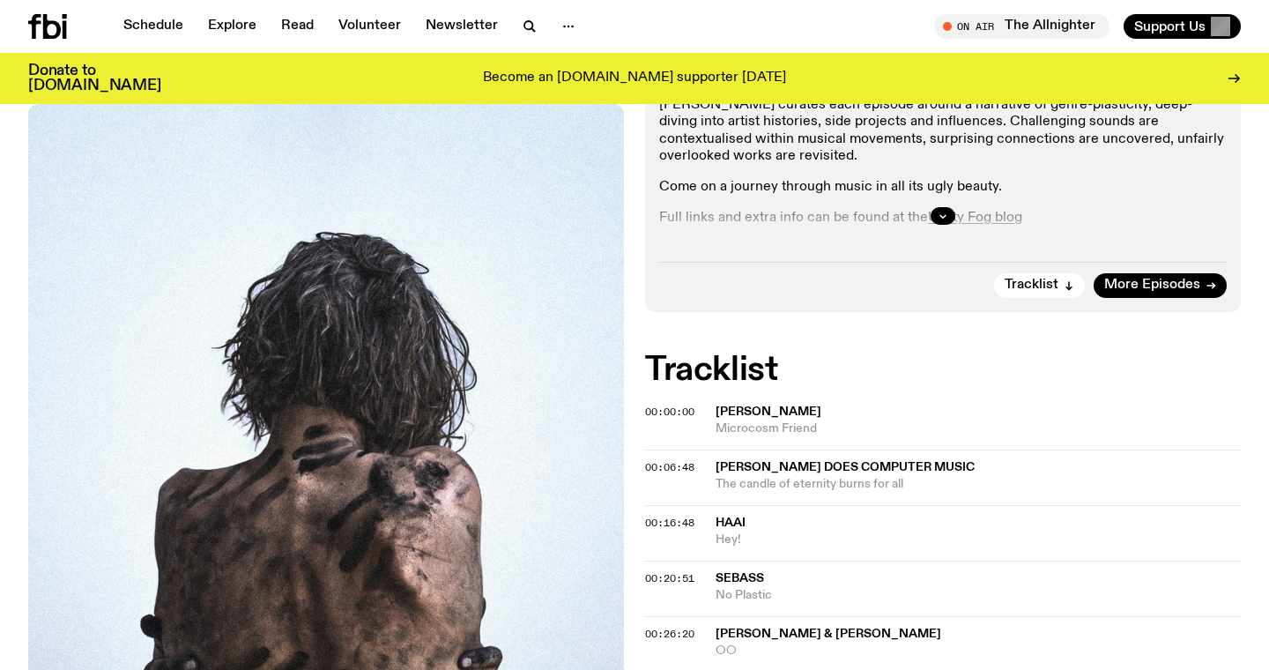
scroll to position [410, 0]
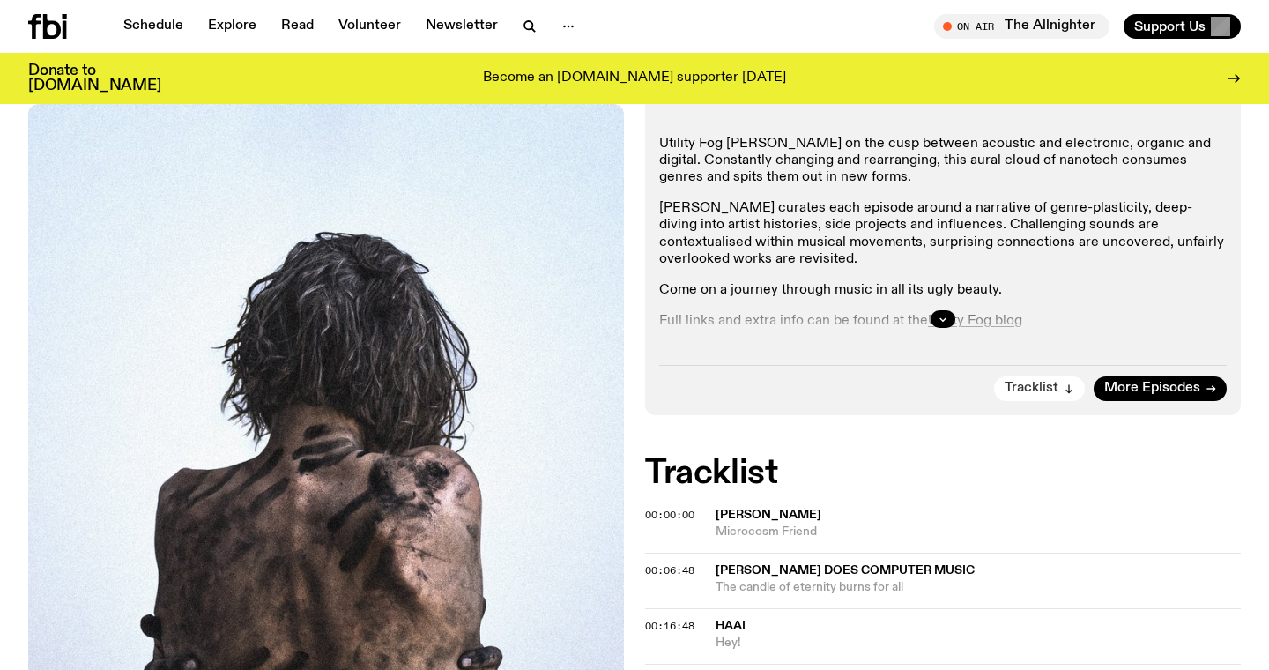
click at [1062, 376] on button "Tracklist" at bounding box center [1039, 388] width 91 height 25
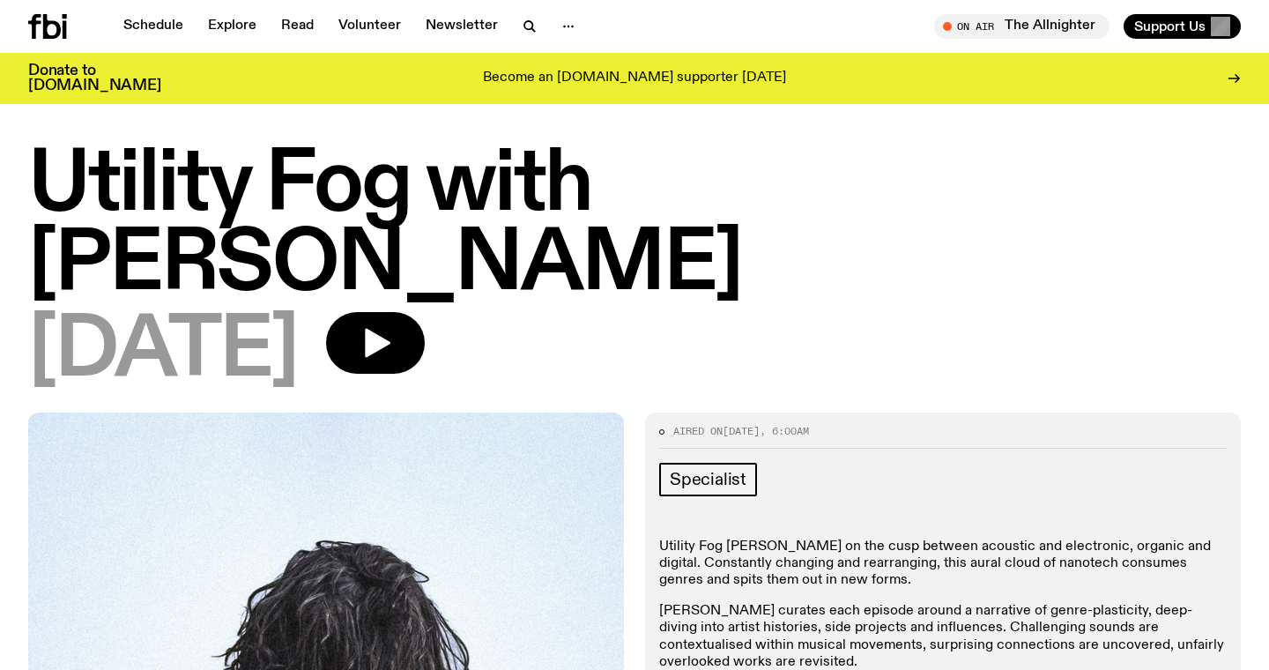
scroll to position [0, 0]
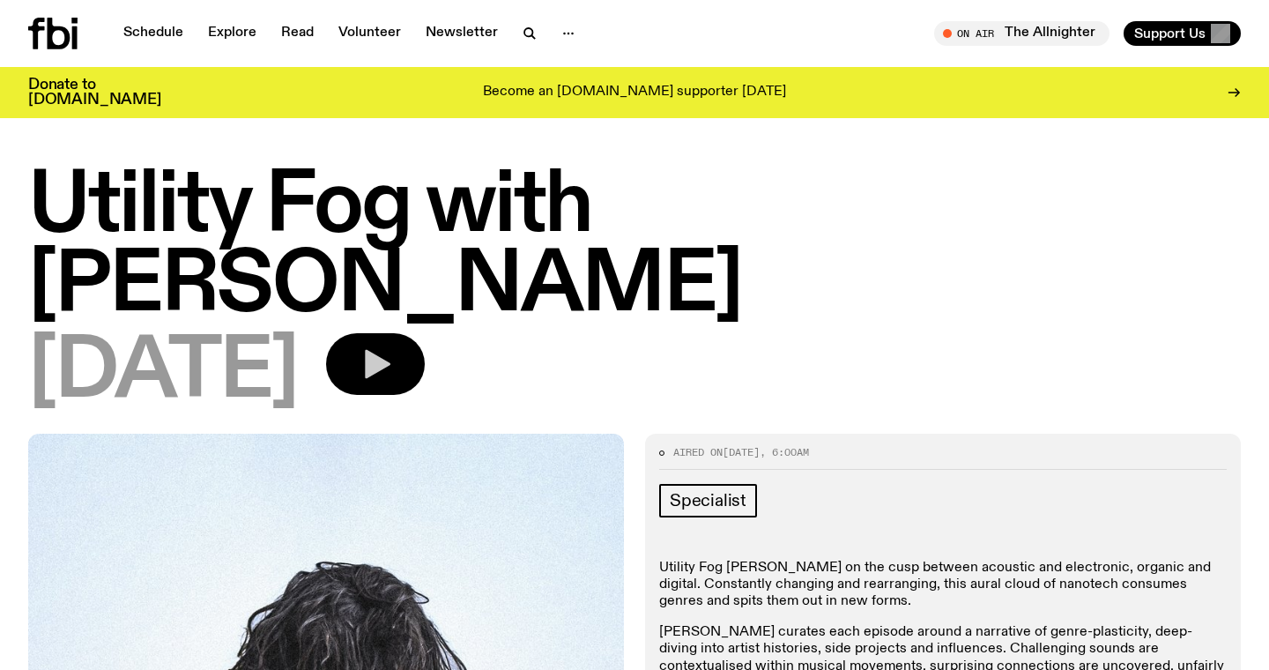
click at [393, 346] on icon "button" at bounding box center [375, 363] width 35 height 35
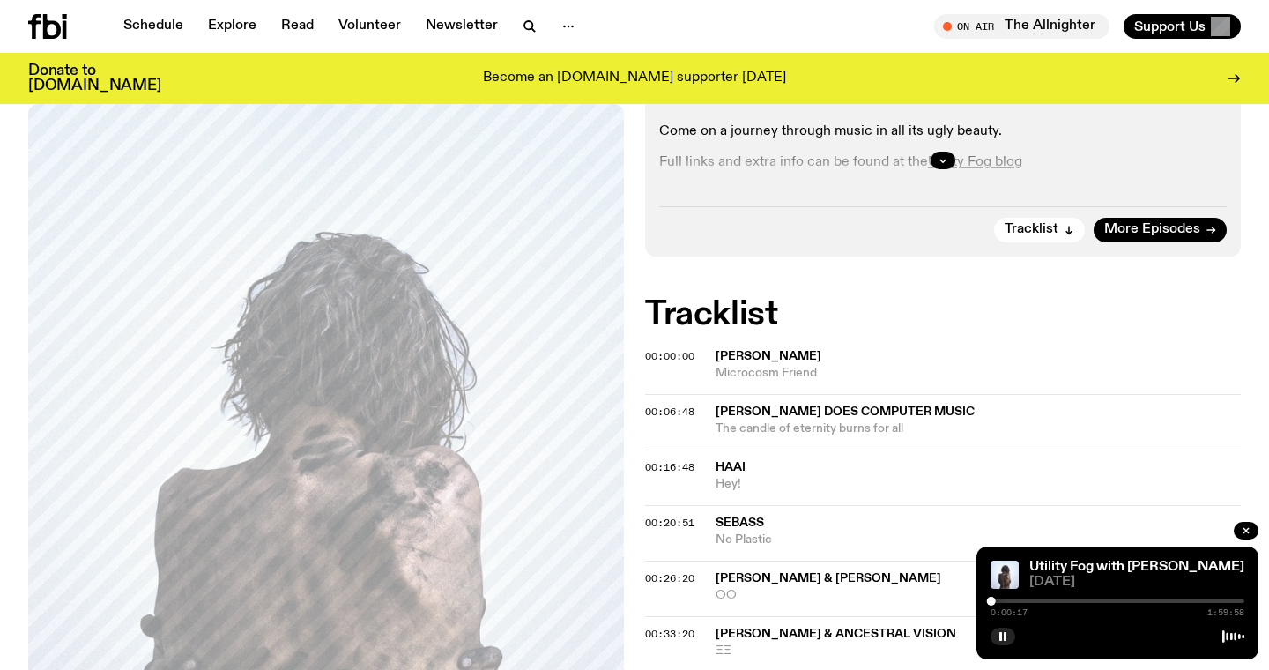
scroll to position [571, 0]
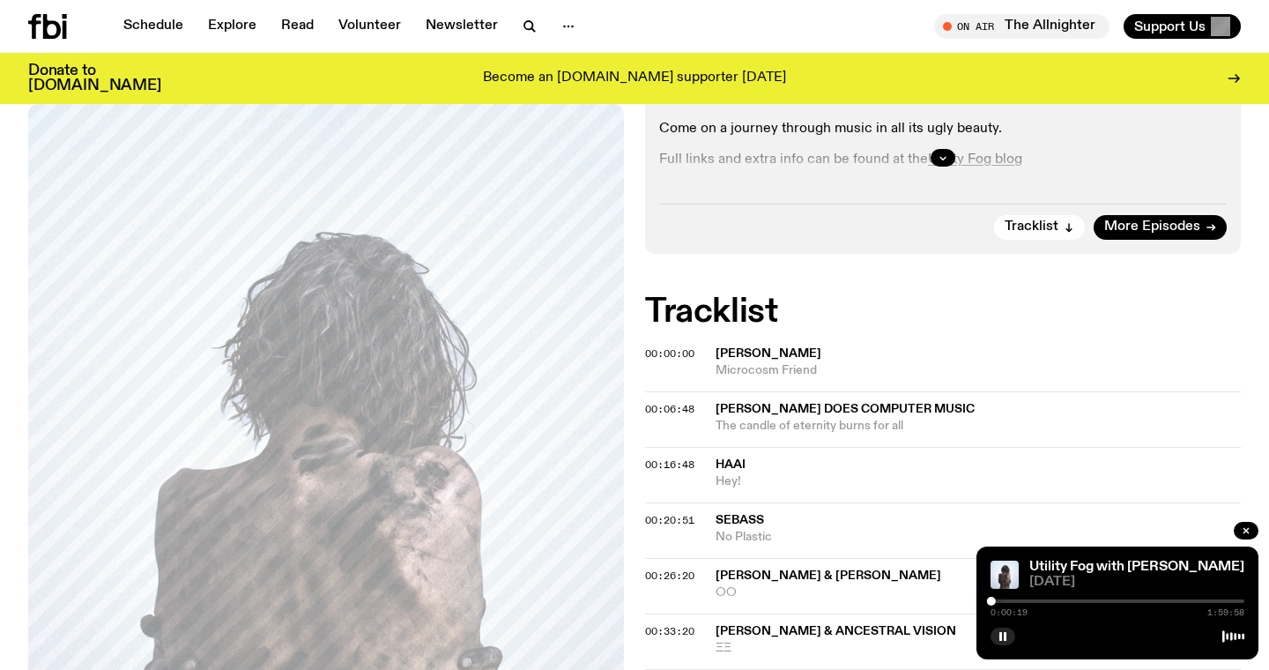
drag, startPoint x: 899, startPoint y: 267, endPoint x: 707, endPoint y: 274, distance: 192.2
click at [707, 349] on div "00:00:00 [PERSON_NAME] Microcosm Friend" at bounding box center [943, 370] width 596 height 42
copy div "[PERSON_NAME]"
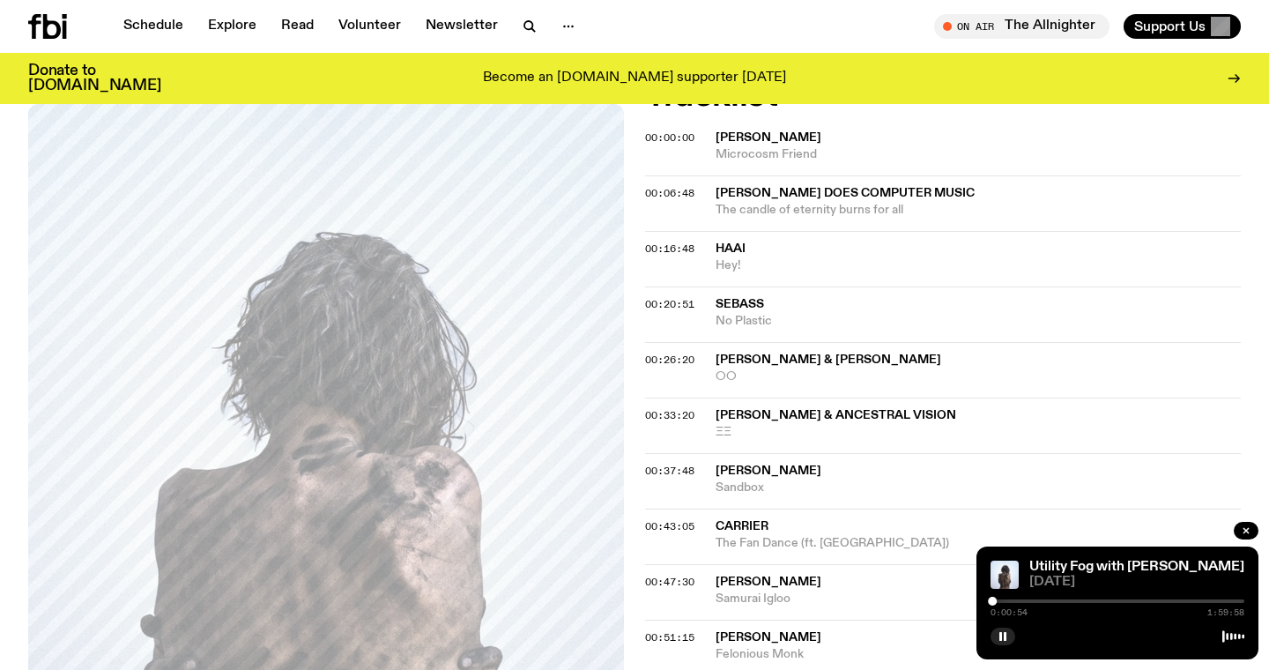
scroll to position [786, 0]
click at [1003, 601] on div at bounding box center [1117, 601] width 254 height 4
click at [995, 602] on div at bounding box center [876, 601] width 254 height 4
click at [999, 602] on div at bounding box center [1117, 601] width 254 height 4
click at [1009, 600] on div at bounding box center [1117, 601] width 254 height 4
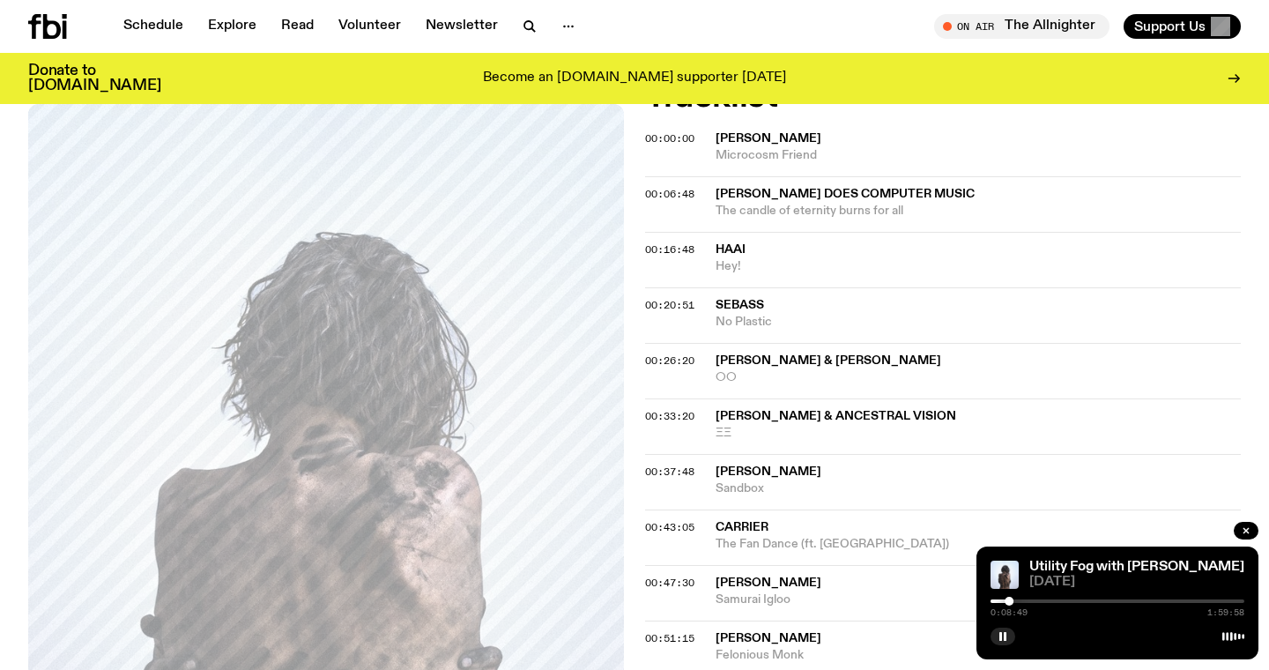
click at [1018, 601] on div at bounding box center [1117, 601] width 254 height 4
click at [1027, 600] on div at bounding box center [1117, 601] width 254 height 4
click at [1030, 600] on div at bounding box center [1030, 600] width 9 height 9
click at [1033, 600] on div at bounding box center [1032, 600] width 9 height 9
click at [1040, 600] on div at bounding box center [1117, 601] width 254 height 4
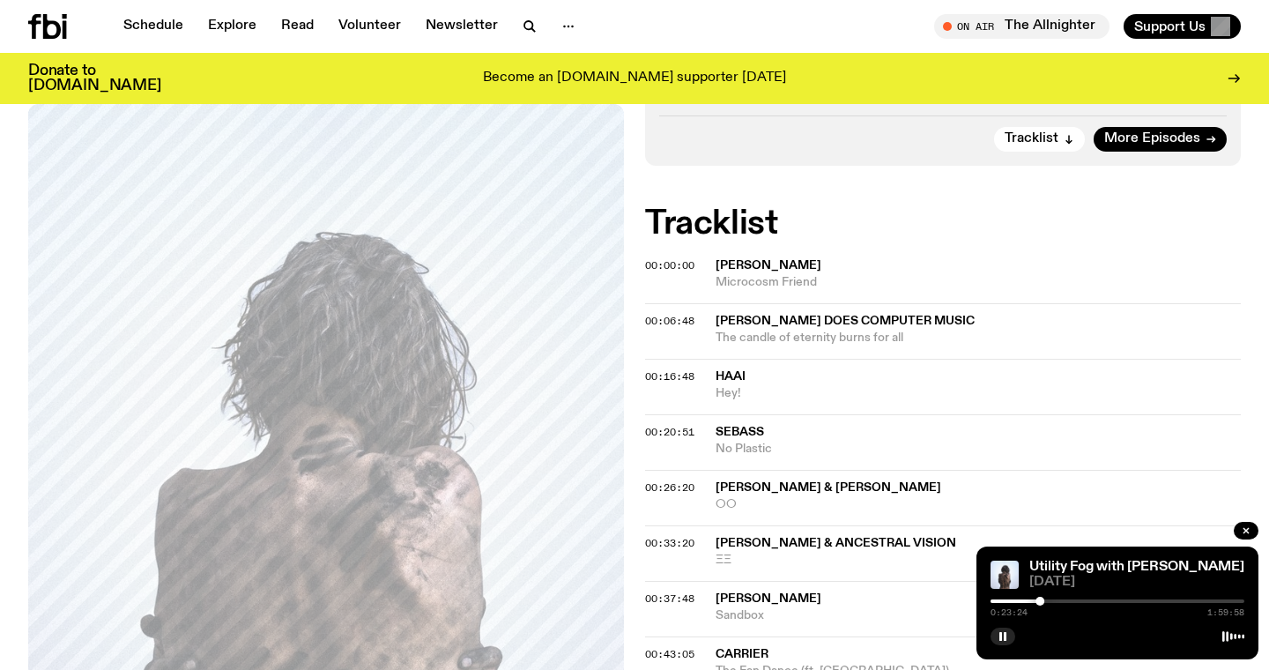
scroll to position [660, 0]
click at [1003, 601] on div at bounding box center [913, 601] width 254 height 4
click at [996, 601] on div at bounding box center [876, 601] width 254 height 4
click at [1001, 602] on div at bounding box center [1000, 600] width 9 height 9
drag, startPoint x: 1001, startPoint y: 602, endPoint x: 1011, endPoint y: 602, distance: 10.6
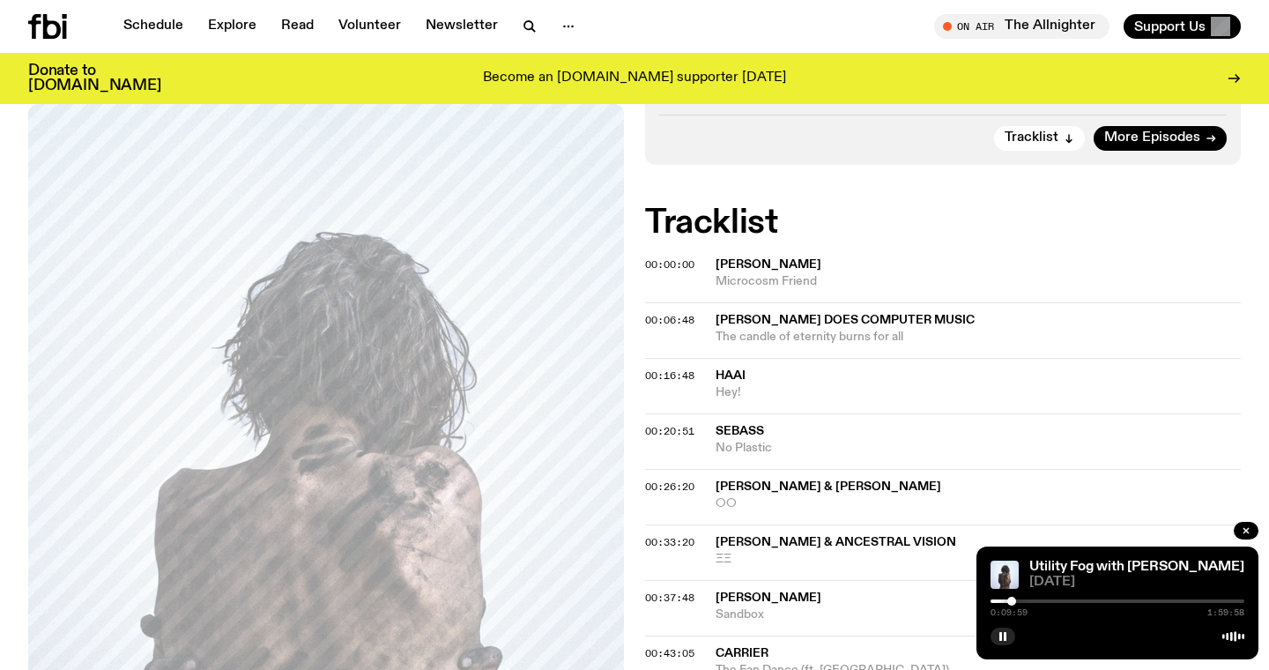
click at [1011, 602] on div at bounding box center [1011, 600] width 9 height 9
click at [1006, 602] on div at bounding box center [1007, 600] width 9 height 9
click at [1010, 601] on div at bounding box center [1009, 600] width 9 height 9
click at [1016, 601] on div at bounding box center [1015, 600] width 9 height 9
click at [1023, 601] on div at bounding box center [1022, 600] width 9 height 9
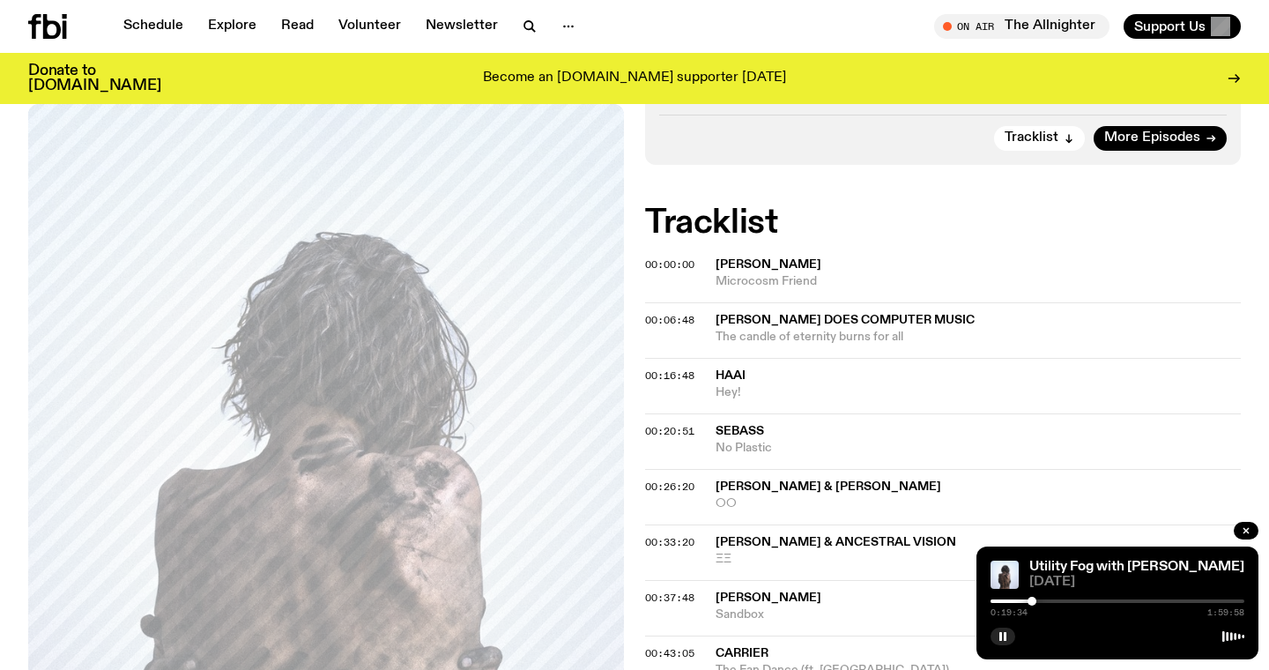
drag, startPoint x: 1023, startPoint y: 601, endPoint x: 1032, endPoint y: 600, distance: 8.9
click at [1032, 600] on div at bounding box center [1031, 600] width 9 height 9
click at [1039, 600] on div at bounding box center [1038, 600] width 9 height 9
drag, startPoint x: 1039, startPoint y: 600, endPoint x: 1026, endPoint y: 601, distance: 13.2
click at [1026, 601] on div at bounding box center [1025, 600] width 9 height 9
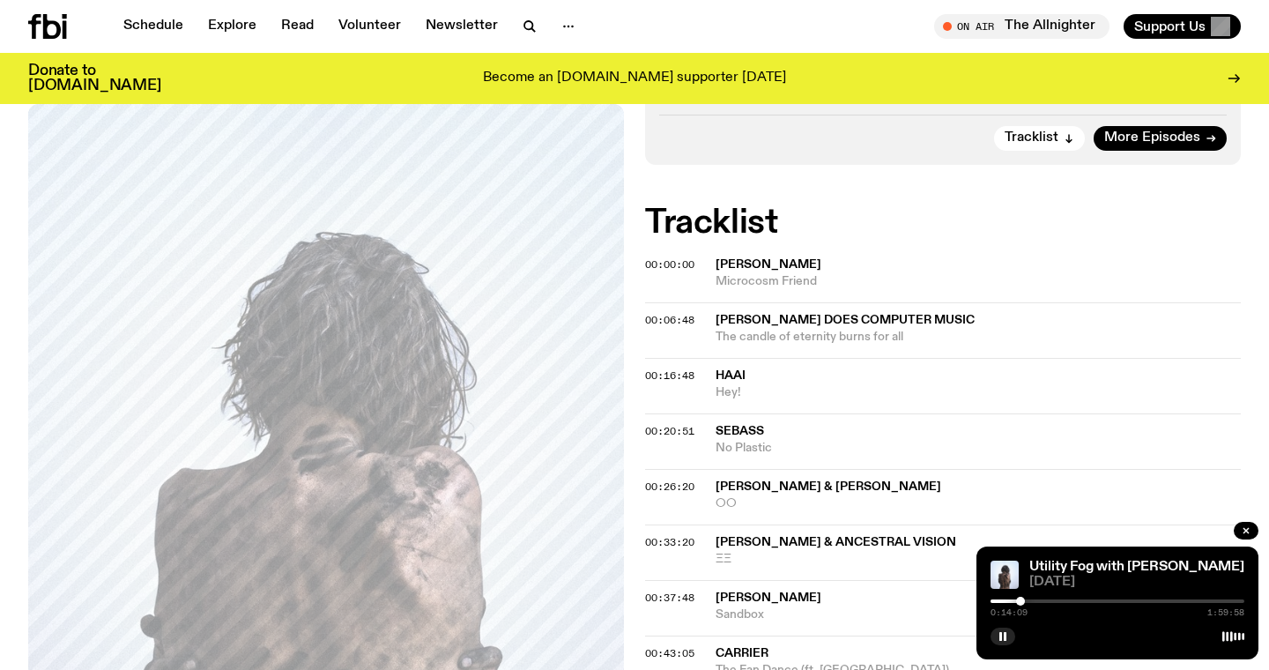
click at [1020, 601] on div at bounding box center [1020, 600] width 9 height 9
click at [1013, 601] on div at bounding box center [1014, 600] width 9 height 9
click at [1013, 601] on div at bounding box center [1013, 600] width 9 height 9
drag, startPoint x: 1013, startPoint y: 601, endPoint x: 1026, endPoint y: 602, distance: 13.2
click at [1026, 602] on div at bounding box center [1023, 600] width 9 height 9
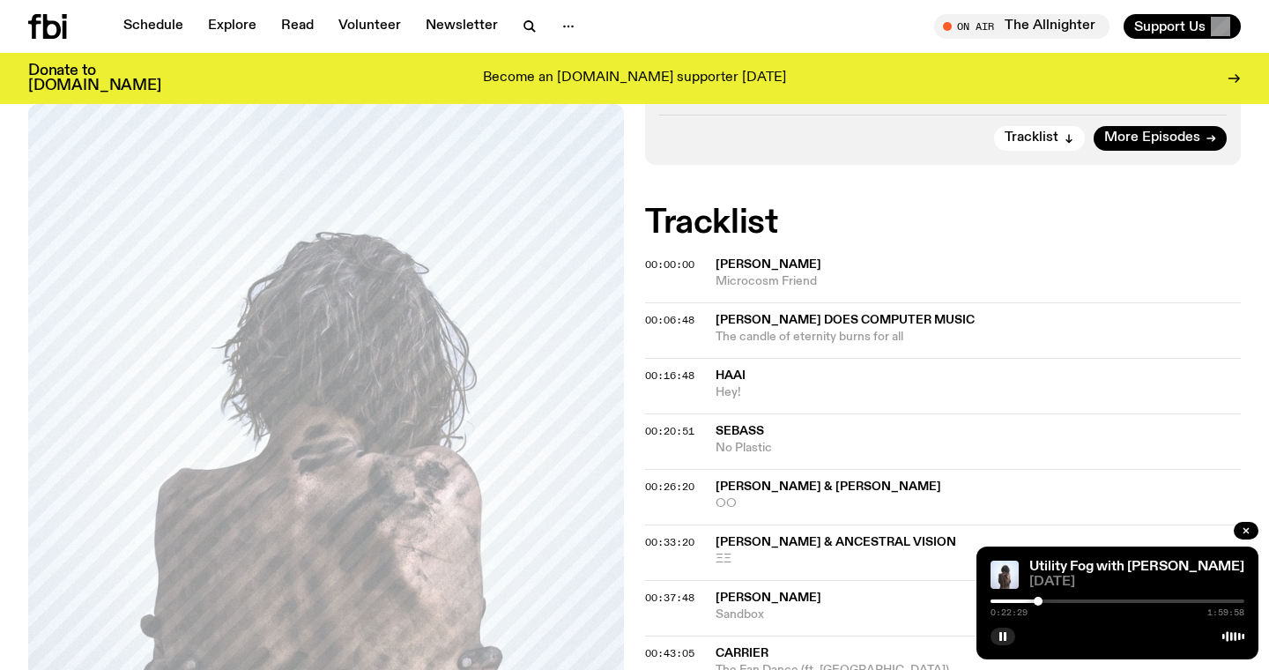
drag, startPoint x: 1026, startPoint y: 602, endPoint x: 1038, endPoint y: 601, distance: 11.5
click at [1038, 601] on div at bounding box center [1037, 600] width 9 height 9
click at [1036, 597] on div at bounding box center [1035, 600] width 9 height 9
drag, startPoint x: 1037, startPoint y: 597, endPoint x: 1055, endPoint y: 598, distance: 18.5
click at [1055, 598] on div at bounding box center [1055, 600] width 9 height 9
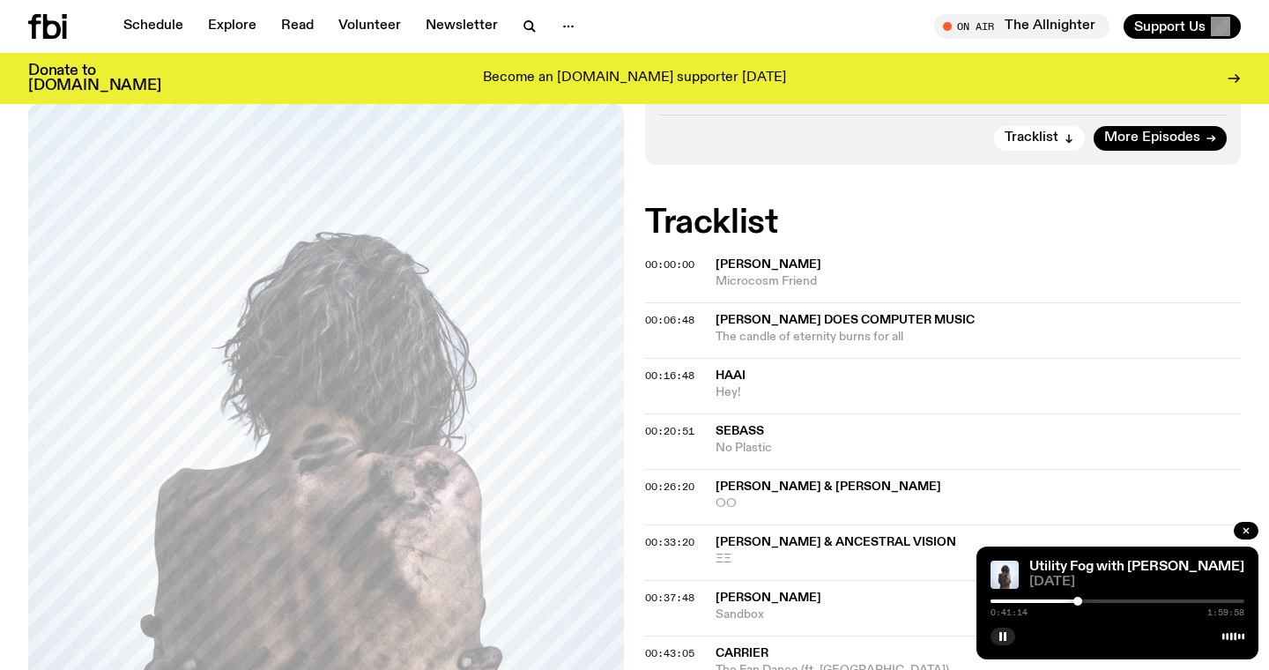
drag, startPoint x: 1055, startPoint y: 598, endPoint x: 1077, endPoint y: 599, distance: 22.0
click at [1077, 598] on div at bounding box center [1077, 600] width 9 height 9
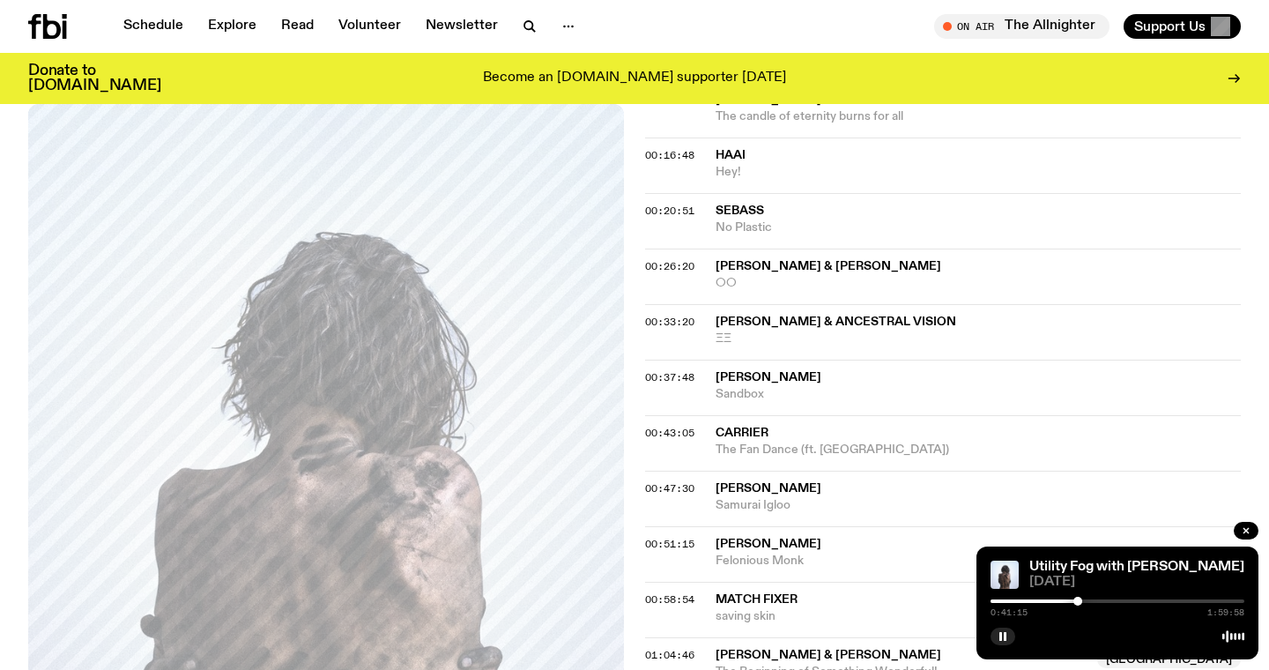
scroll to position [885, 0]
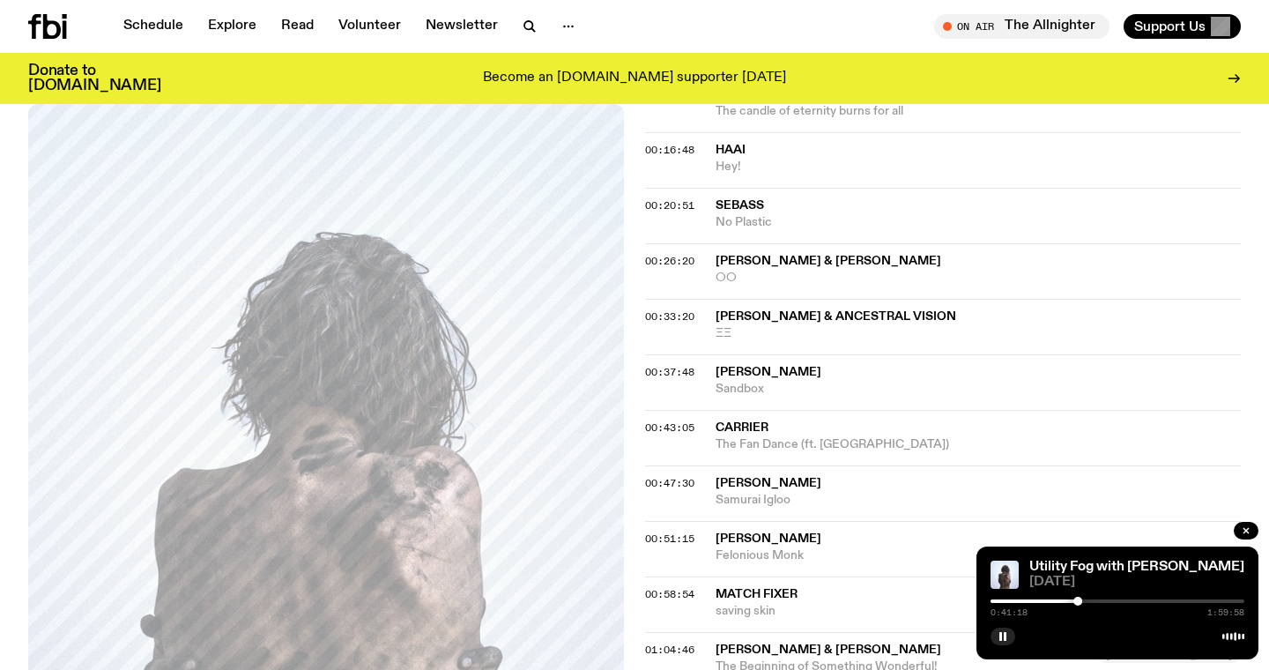
click at [1077, 596] on div "0:41:18 1:59:58" at bounding box center [1117, 606] width 254 height 21
click at [1077, 596] on div "0:41:19 1:59:58" at bounding box center [1117, 606] width 254 height 21
drag, startPoint x: 1077, startPoint y: 600, endPoint x: 1089, endPoint y: 603, distance: 12.6
click at [1089, 602] on div at bounding box center [1087, 600] width 9 height 9
click at [1092, 597] on div at bounding box center [1091, 600] width 9 height 9
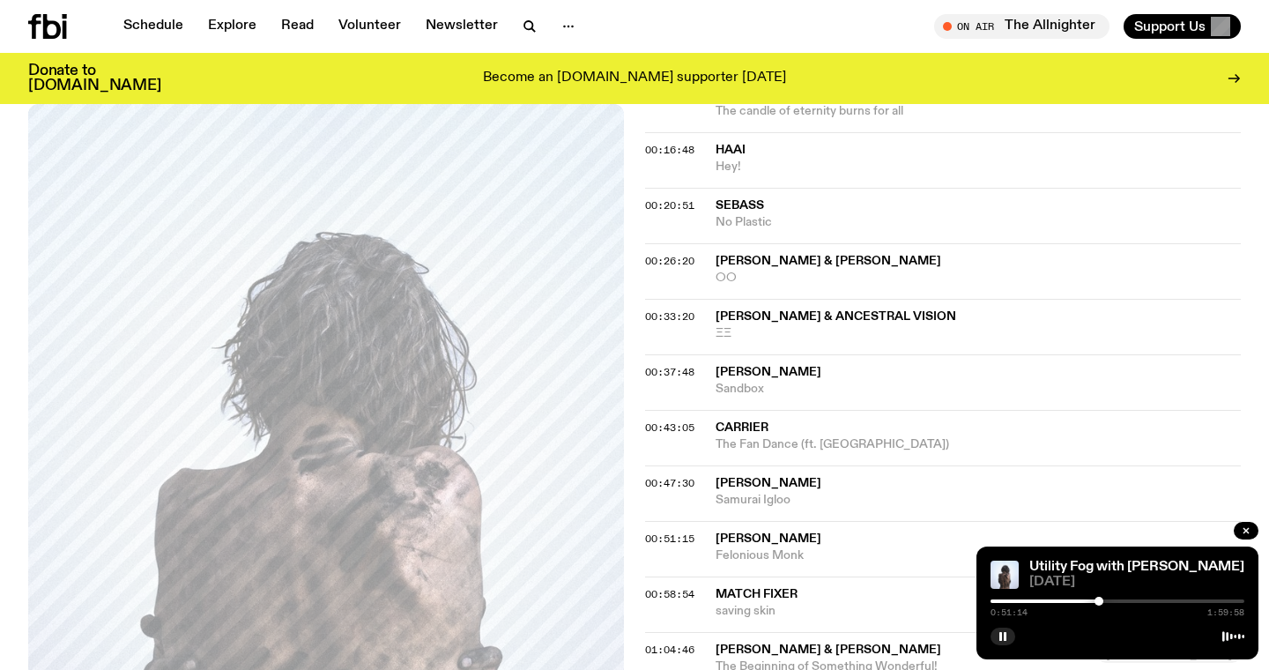
click at [1099, 597] on div at bounding box center [1098, 600] width 9 height 9
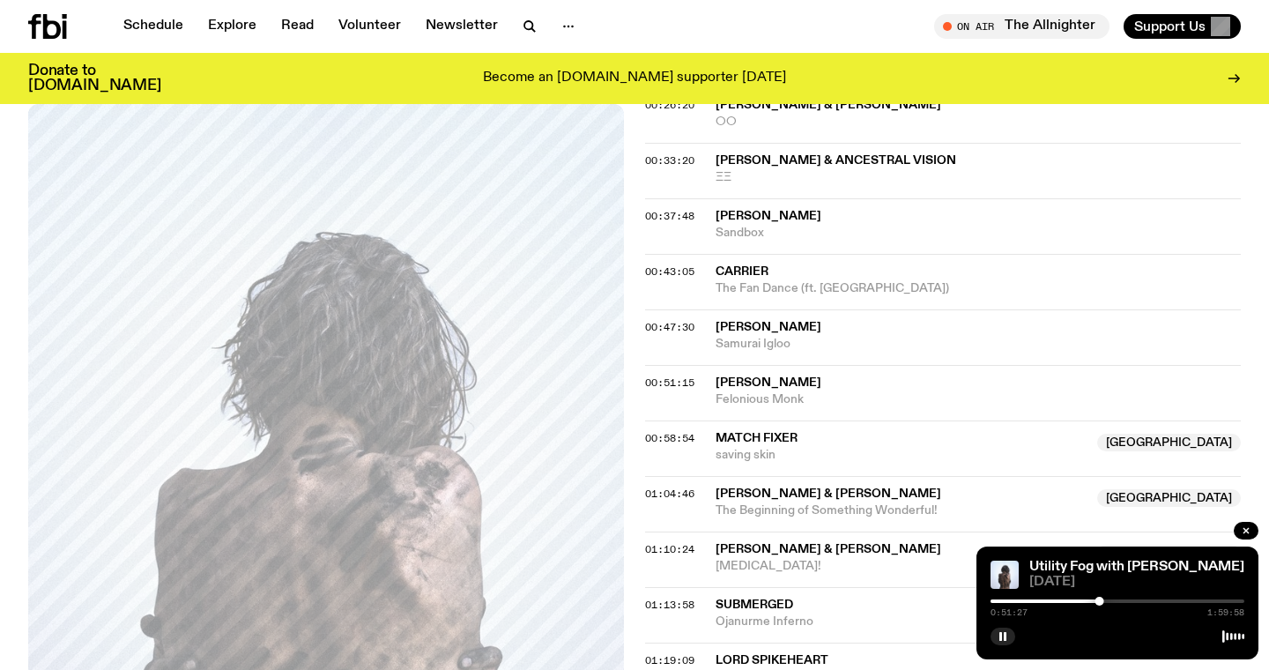
scroll to position [1048, 0]
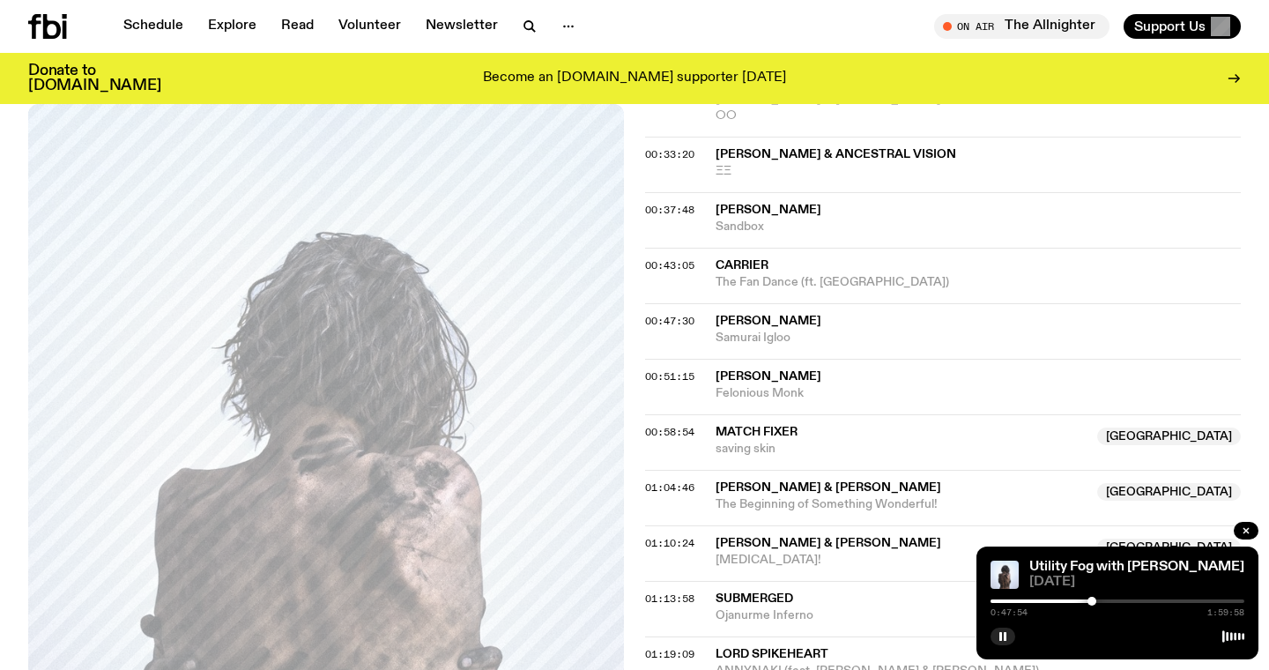
drag, startPoint x: 1101, startPoint y: 602, endPoint x: 1092, endPoint y: 602, distance: 9.7
click at [1092, 602] on div at bounding box center [1091, 600] width 9 height 9
drag, startPoint x: 1092, startPoint y: 602, endPoint x: 1101, endPoint y: 603, distance: 9.7
click at [1101, 602] on div at bounding box center [1101, 600] width 9 height 9
drag, startPoint x: 1101, startPoint y: 603, endPoint x: 1115, endPoint y: 601, distance: 14.2
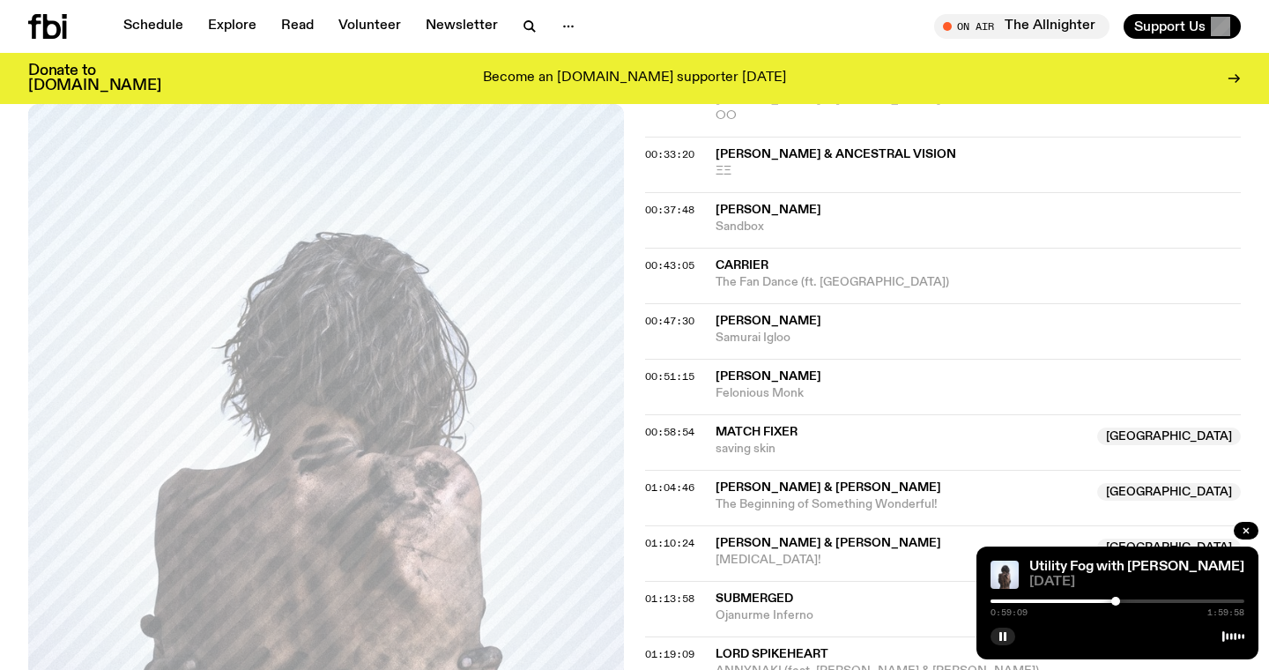
click at [1115, 601] on div at bounding box center [1115, 600] width 9 height 9
click at [1113, 600] on div at bounding box center [1111, 600] width 9 height 9
click at [1108, 598] on div at bounding box center [1108, 600] width 9 height 9
click at [1105, 599] on div at bounding box center [1104, 600] width 9 height 9
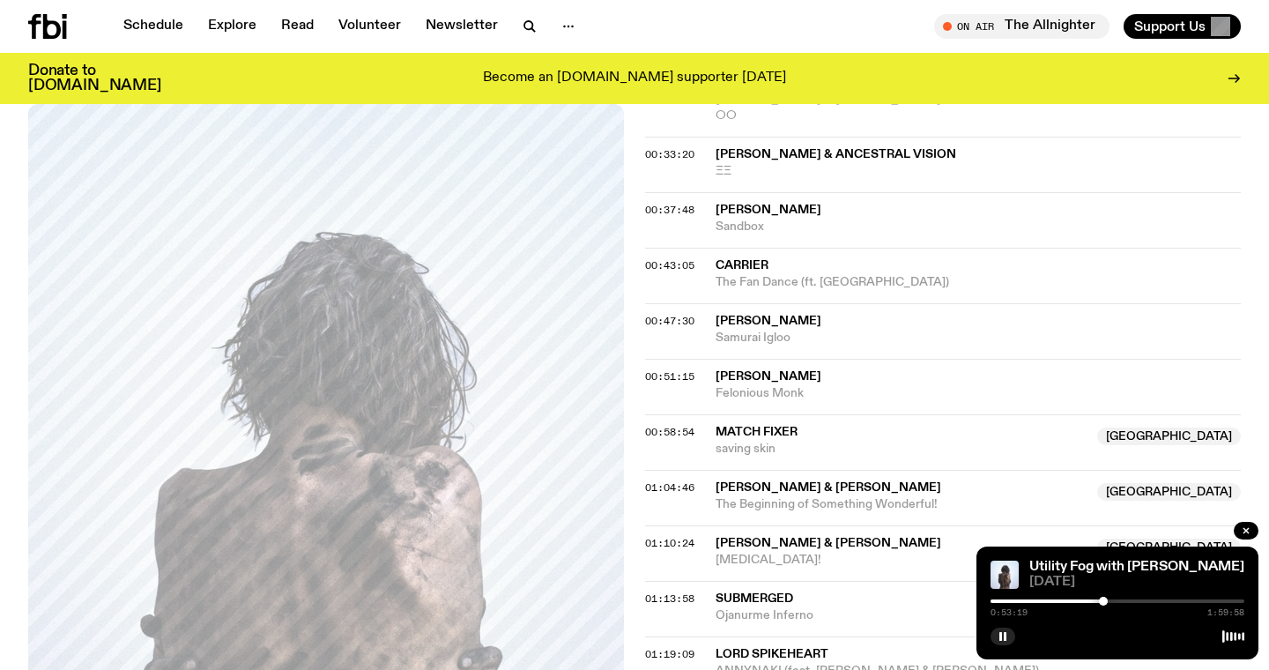
click at [1103, 599] on div at bounding box center [1103, 600] width 9 height 9
click at [1101, 600] on div at bounding box center [1101, 600] width 9 height 9
click at [1105, 600] on div at bounding box center [1104, 600] width 9 height 9
click at [1107, 600] on div at bounding box center [1107, 600] width 9 height 9
click at [1110, 599] on div at bounding box center [1110, 600] width 9 height 9
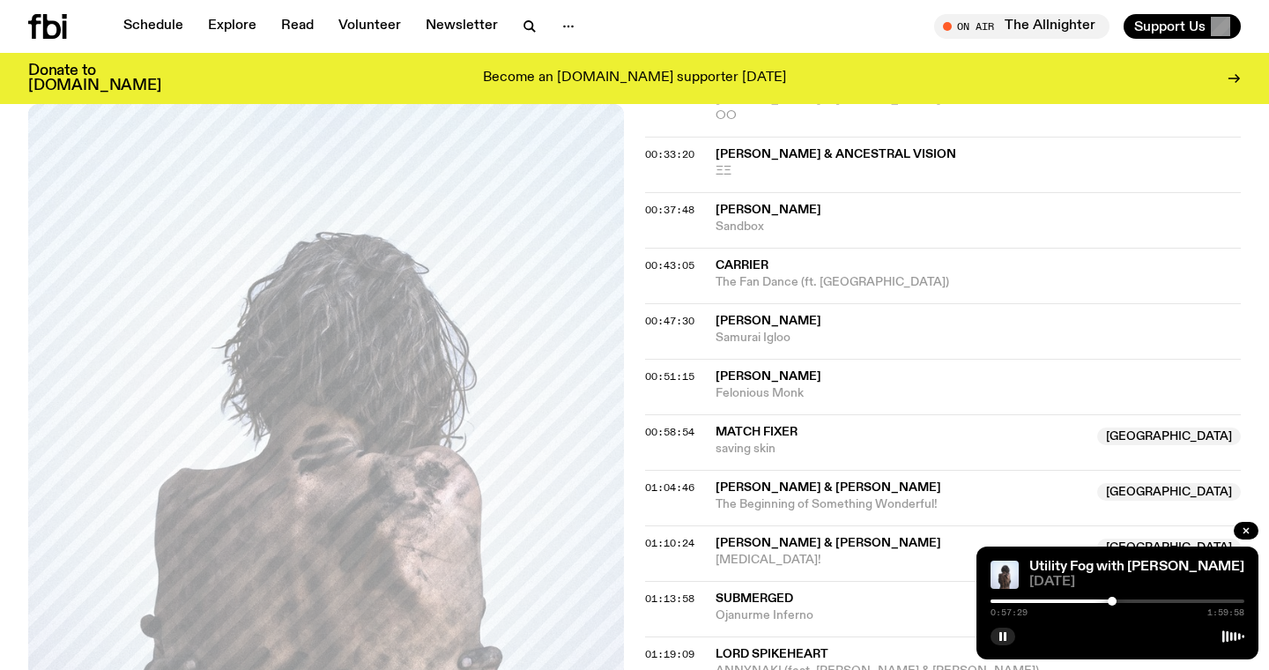
click at [1112, 598] on div at bounding box center [1111, 600] width 9 height 9
